Goal: Information Seeking & Learning: Learn about a topic

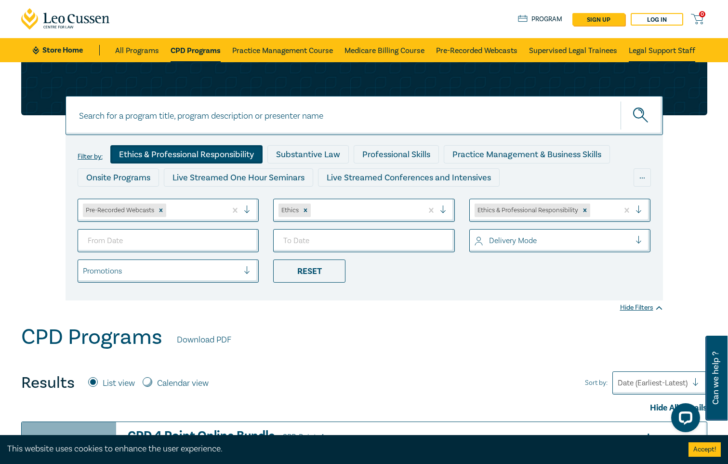
click at [674, 52] on link "Legal Support Staff" at bounding box center [662, 50] width 67 height 24
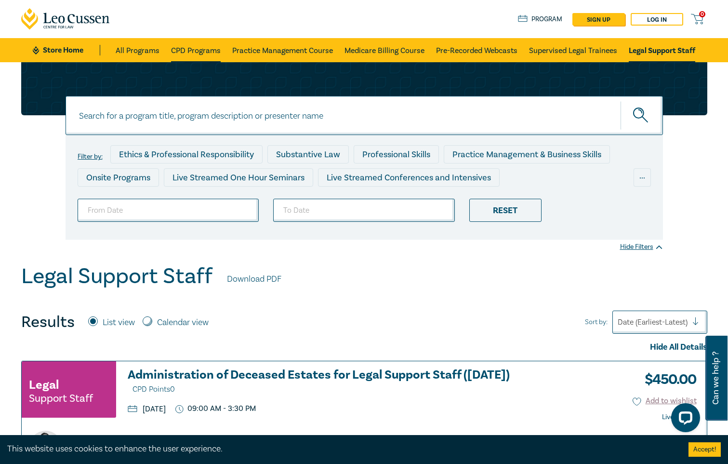
click at [204, 48] on link "CPD Programs" at bounding box center [196, 50] width 50 height 24
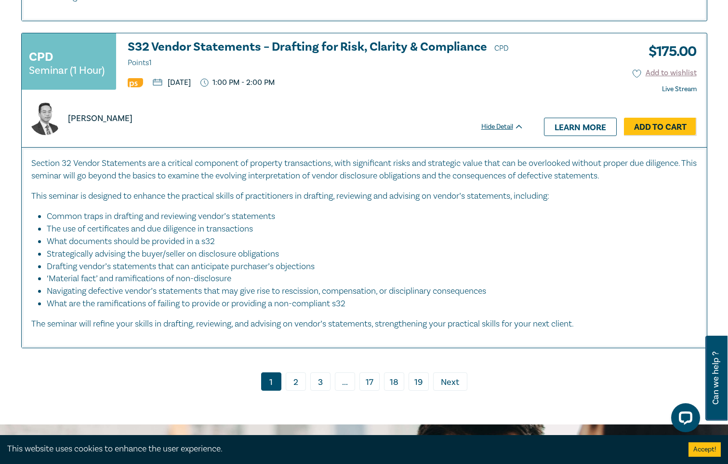
scroll to position [4712, 0]
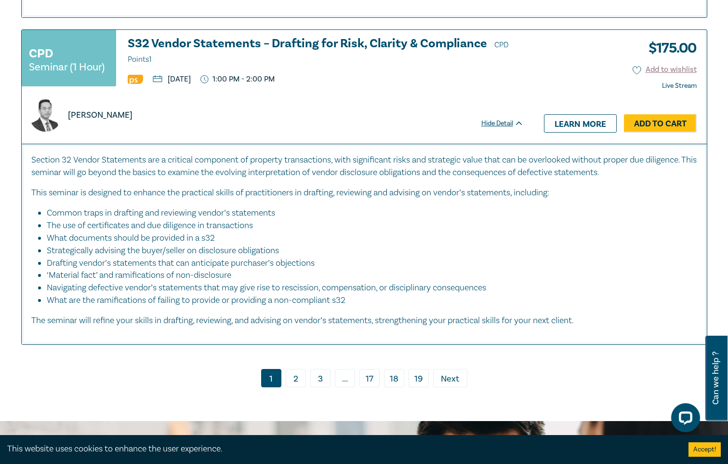
click at [298, 369] on link "2" at bounding box center [296, 378] width 20 height 18
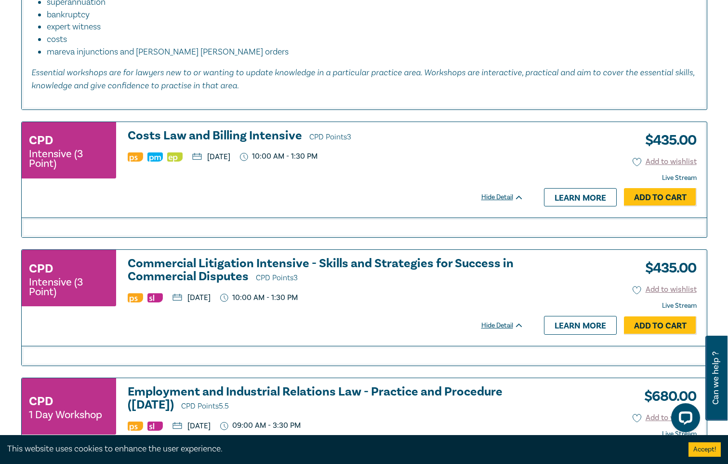
scroll to position [1988, 0]
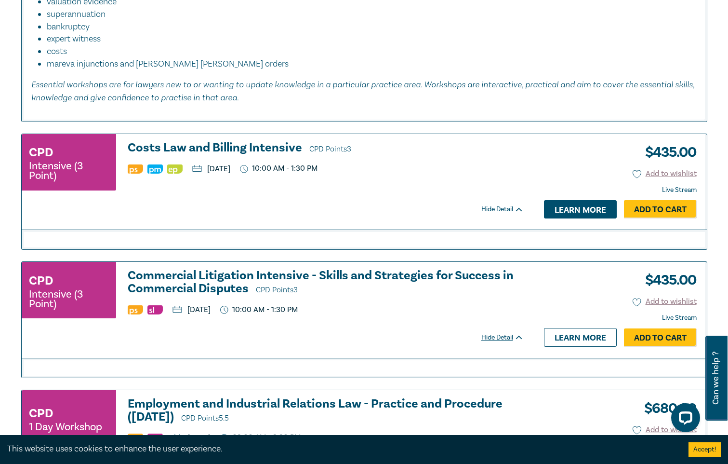
click at [577, 209] on link "Learn more" at bounding box center [580, 209] width 73 height 18
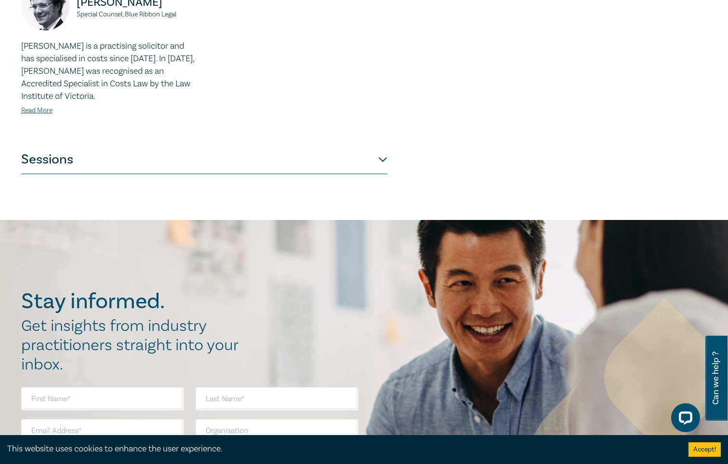
scroll to position [470, 0]
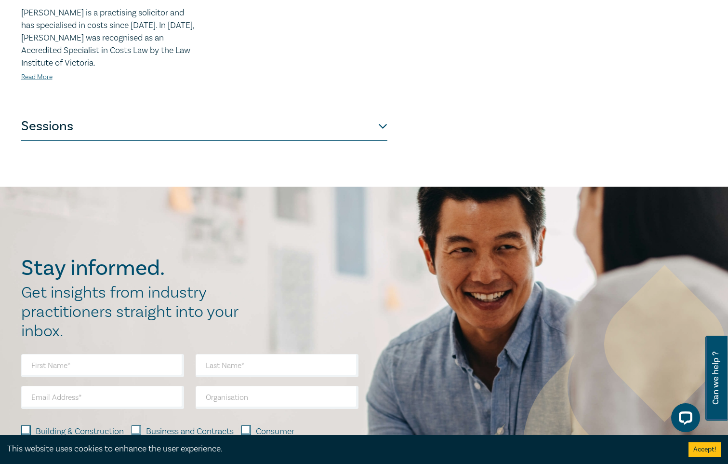
click at [385, 124] on button "Sessions" at bounding box center [204, 126] width 366 height 29
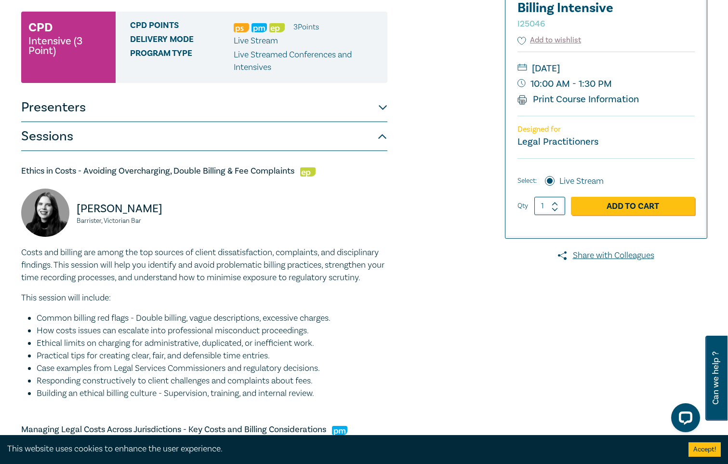
scroll to position [0, 0]
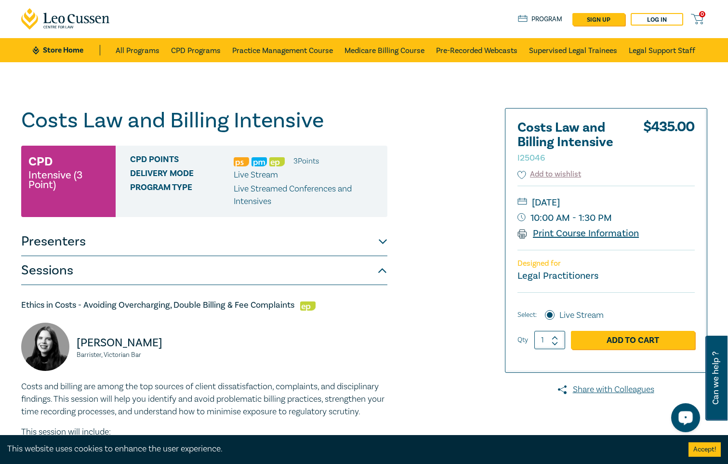
click at [546, 234] on link "Print Course Information" at bounding box center [579, 233] width 122 height 13
